Goal: Task Accomplishment & Management: Manage account settings

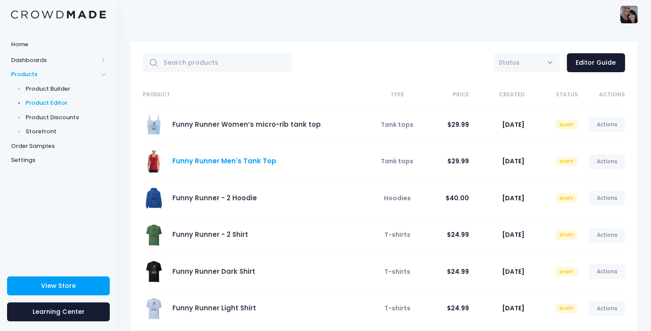
click at [240, 158] on link "Funny Runner Men's Tank Top" at bounding box center [224, 160] width 104 height 9
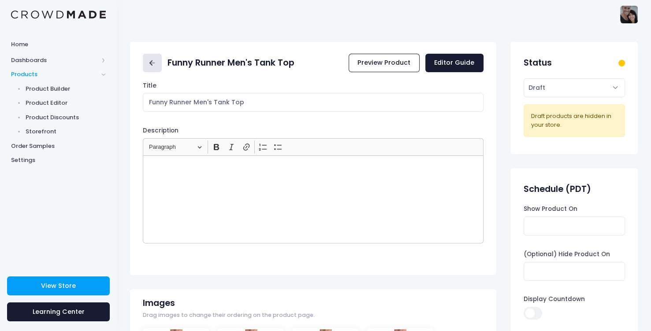
click at [158, 59] on link at bounding box center [152, 63] width 19 height 19
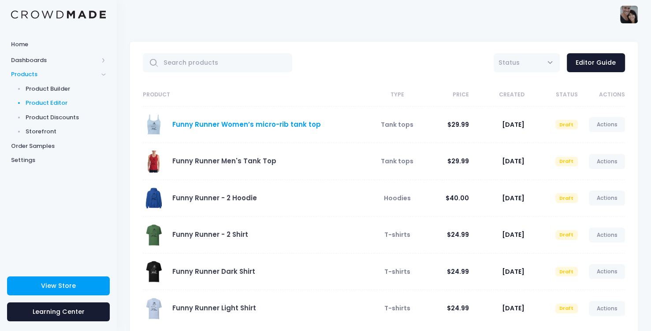
click at [253, 126] on link "Funny Runner Women’s micro-rib tank top" at bounding box center [246, 124] width 148 height 9
